Goal: Find specific page/section: Find specific page/section

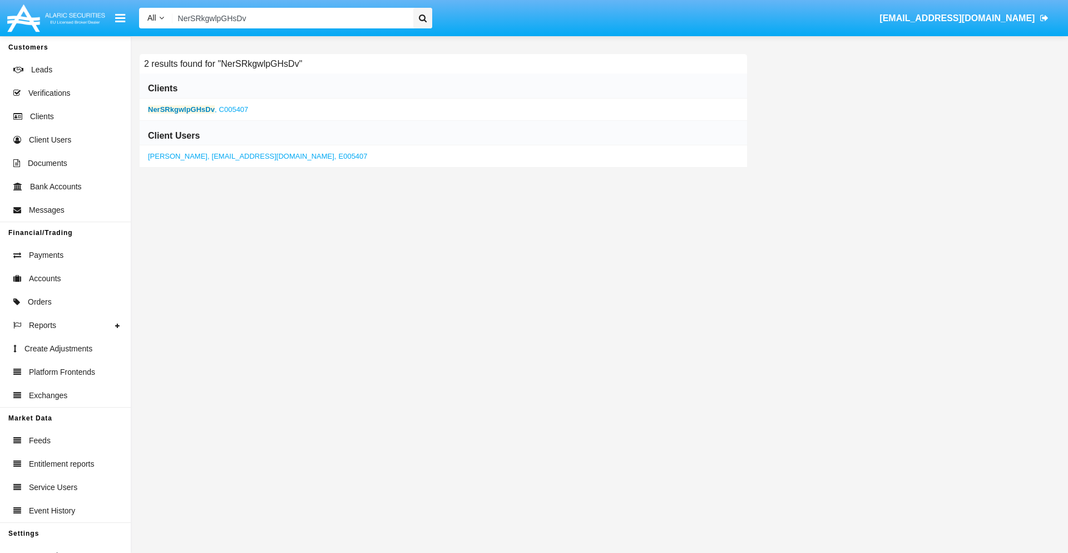
type input "NerSRkgwlpGHsDv"
click at [181, 109] on b "NerSRkgwlpGHsDv" at bounding box center [181, 109] width 67 height 8
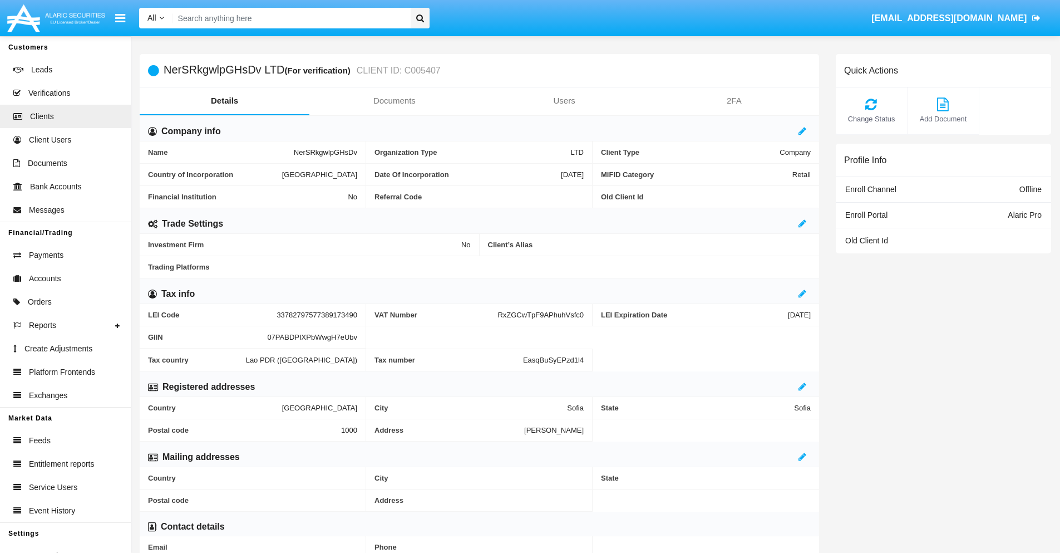
click at [394, 101] on link "Documents" at bounding box center [394, 100] width 170 height 27
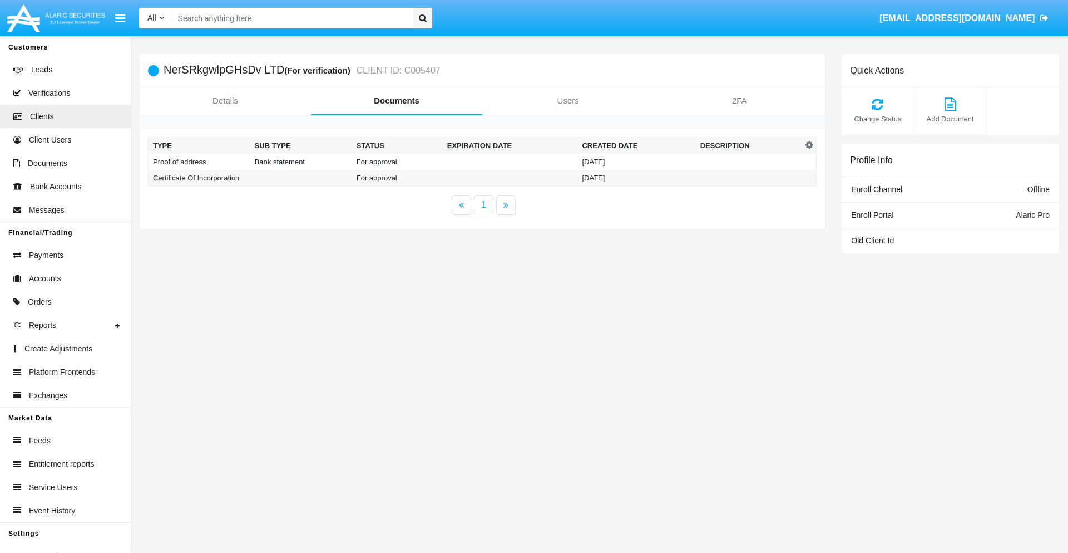
click at [199, 161] on td "Proof of address" at bounding box center [200, 162] width 102 height 16
